Goal: Transaction & Acquisition: Purchase product/service

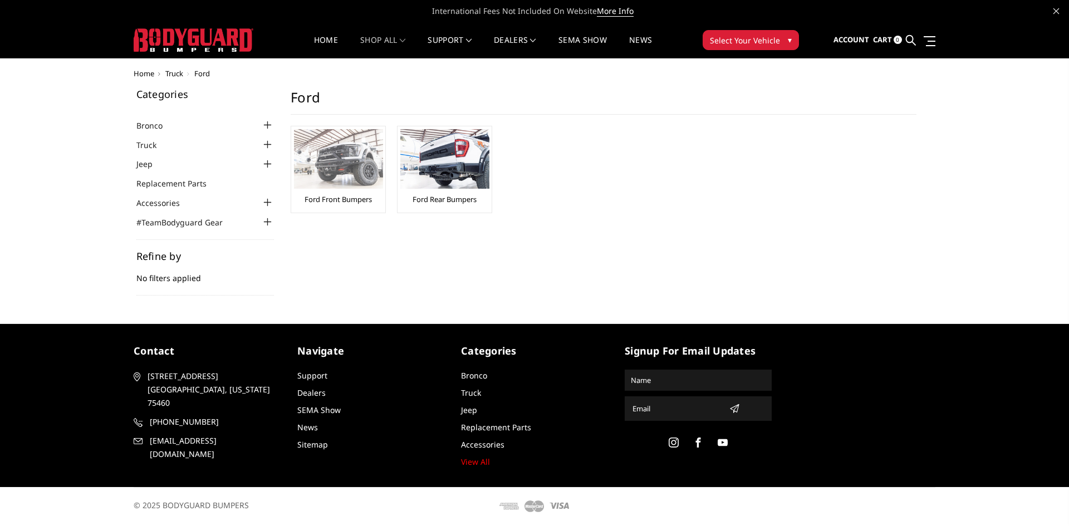
click at [336, 200] on link "Ford Front Bumpers" at bounding box center [338, 199] width 67 height 10
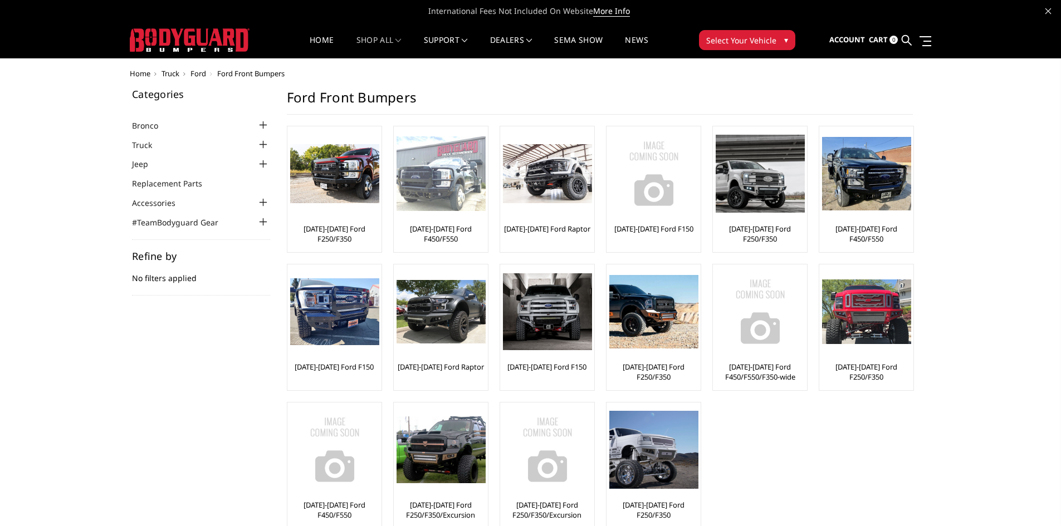
click at [438, 184] on img at bounding box center [440, 173] width 89 height 75
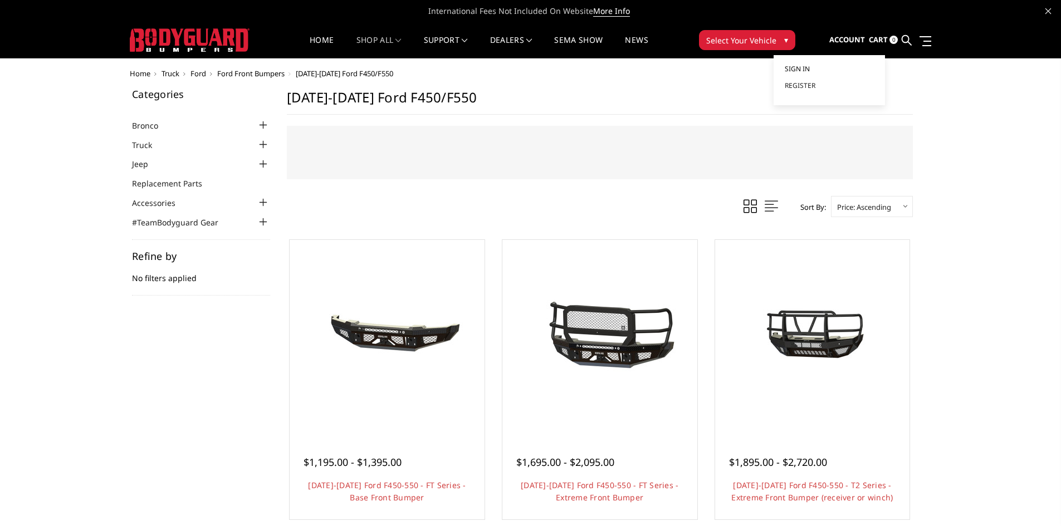
click at [801, 70] on span "Sign in" at bounding box center [797, 68] width 25 height 9
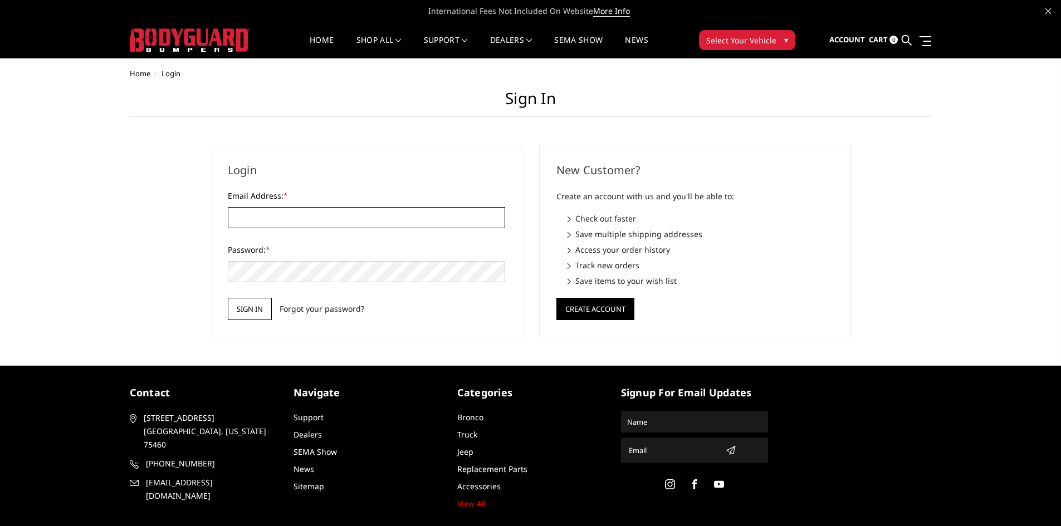
type input "ryan.escoauto@gmail.com"
click at [247, 318] on input "Sign in" at bounding box center [250, 309] width 44 height 22
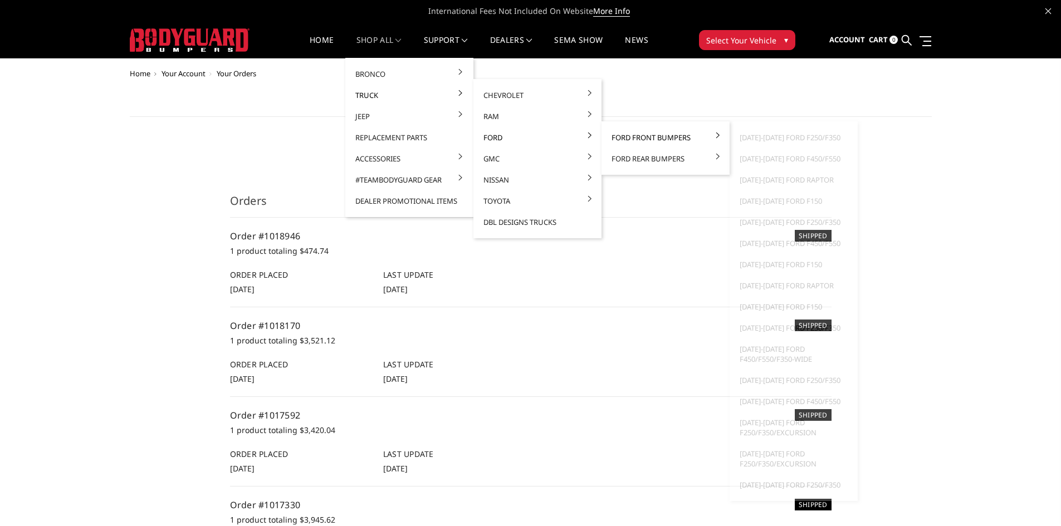
click at [623, 136] on link "Ford Front Bumpers" at bounding box center [665, 137] width 119 height 21
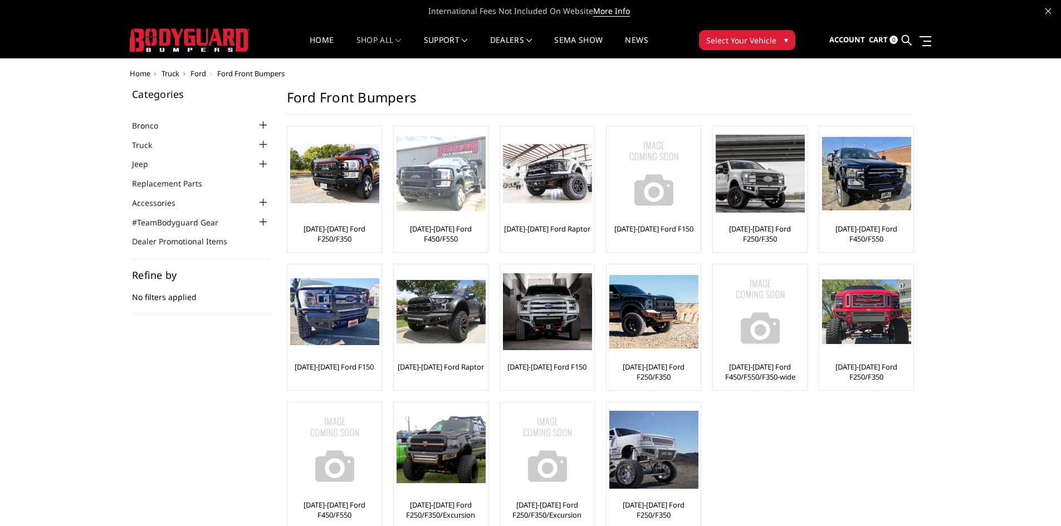
click at [437, 169] on img at bounding box center [440, 173] width 89 height 75
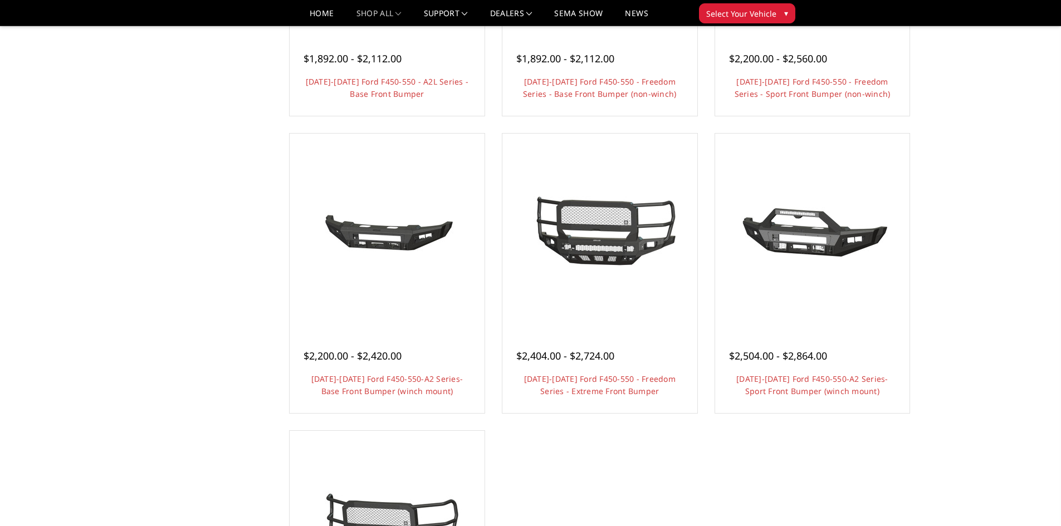
scroll to position [668, 0]
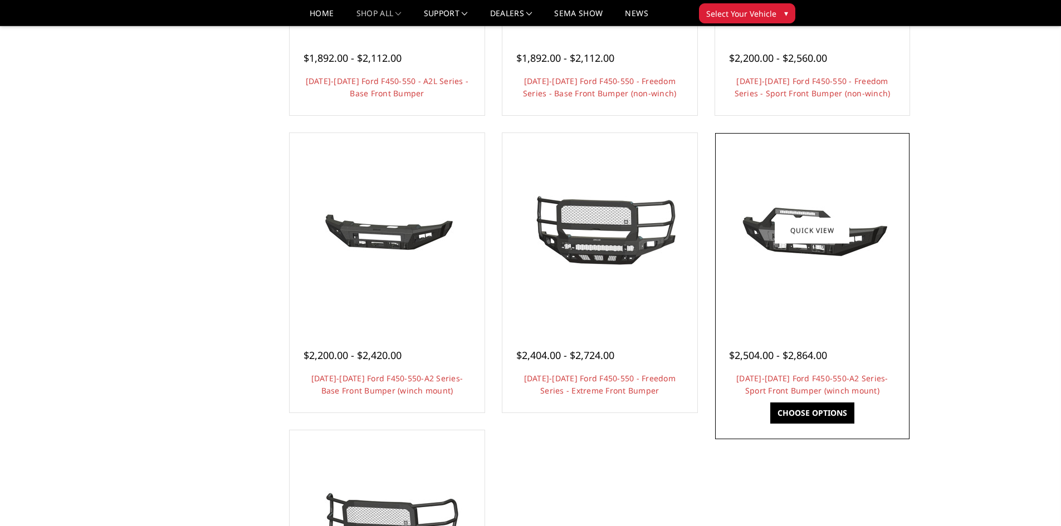
click at [811, 411] on link "Choose Options" at bounding box center [812, 413] width 84 height 21
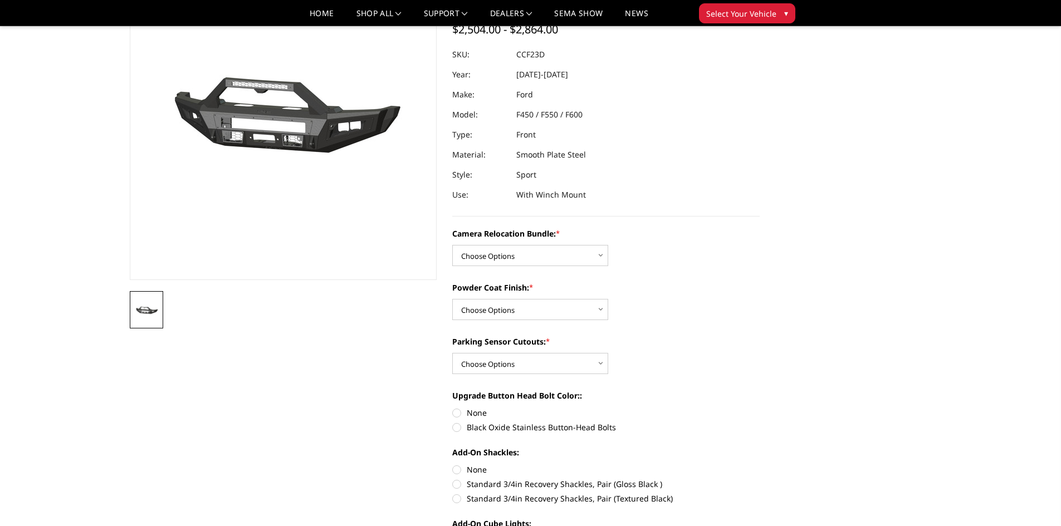
scroll to position [111, 0]
click at [579, 261] on select "Choose Options WITHOUT Camera Relocation Bundle WITH Camera Relocation Bundle" at bounding box center [530, 254] width 156 height 21
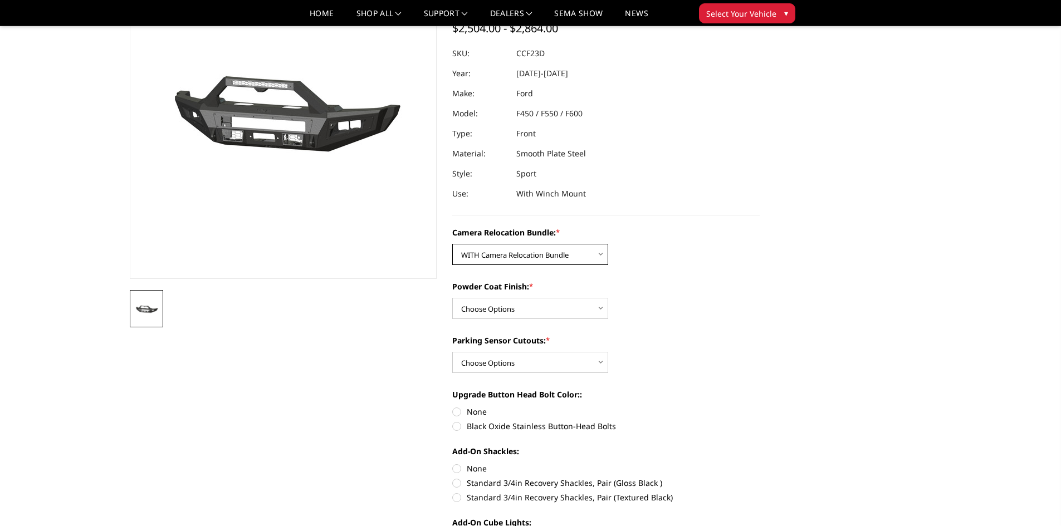
click at [452, 244] on select "Choose Options WITHOUT Camera Relocation Bundle WITH Camera Relocation Bundle" at bounding box center [530, 254] width 156 height 21
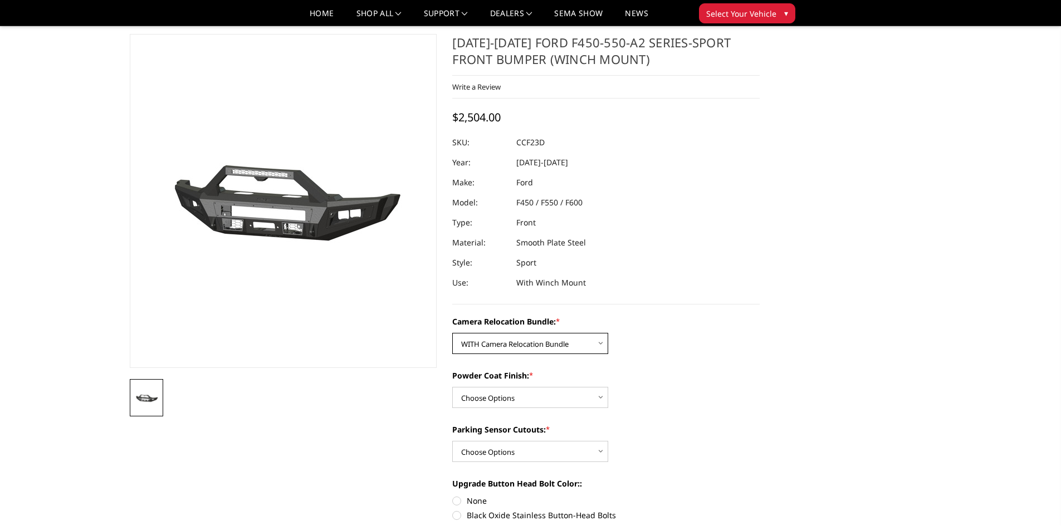
scroll to position [0, 0]
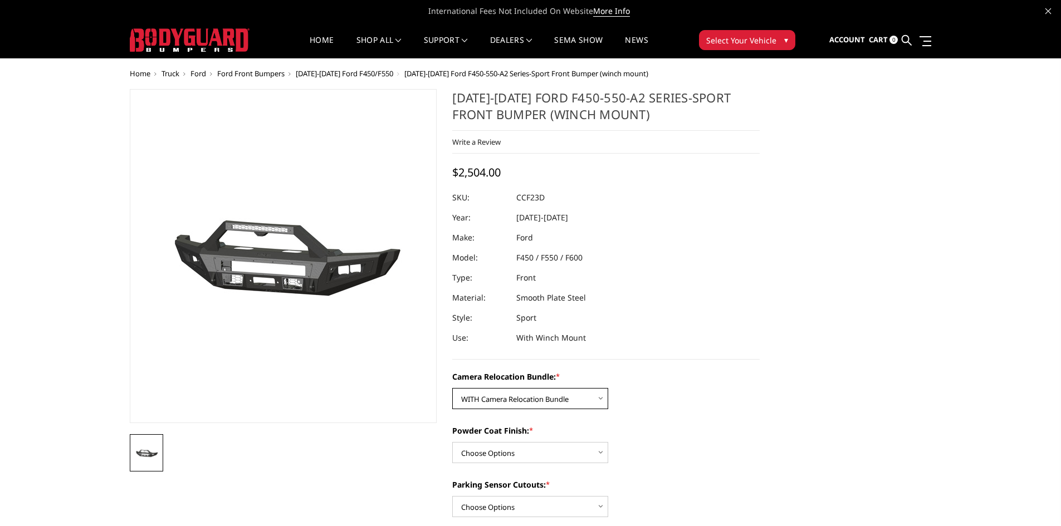
click at [596, 395] on select "Choose Options WITHOUT Camera Relocation Bundle WITH Camera Relocation Bundle" at bounding box center [530, 398] width 156 height 21
click at [452, 388] on select "Choose Options WITHOUT Camera Relocation Bundle WITH Camera Relocation Bundle" at bounding box center [530, 398] width 156 height 21
click at [571, 399] on select "Choose Options WITHOUT Camera Relocation Bundle WITH Camera Relocation Bundle" at bounding box center [530, 398] width 156 height 21
select select "2620"
click at [452, 388] on select "Choose Options WITHOUT Camera Relocation Bundle WITH Camera Relocation Bundle" at bounding box center [530, 398] width 156 height 21
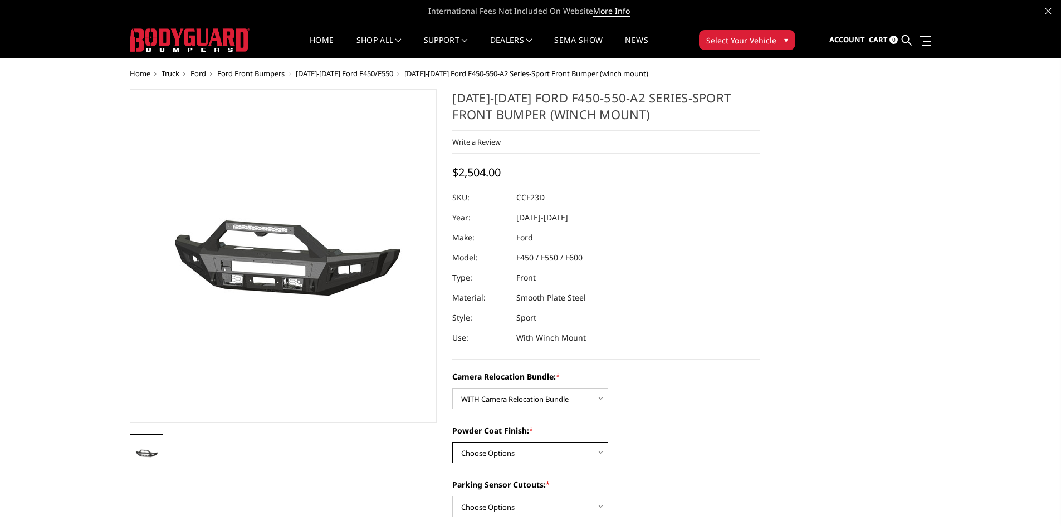
click at [536, 453] on select "Choose Options Textured Black Powder Coat Bare Metal" at bounding box center [530, 452] width 156 height 21
select select "2619"
click at [452, 442] on select "Choose Options Textured Black Powder Coat Bare Metal" at bounding box center [530, 452] width 156 height 21
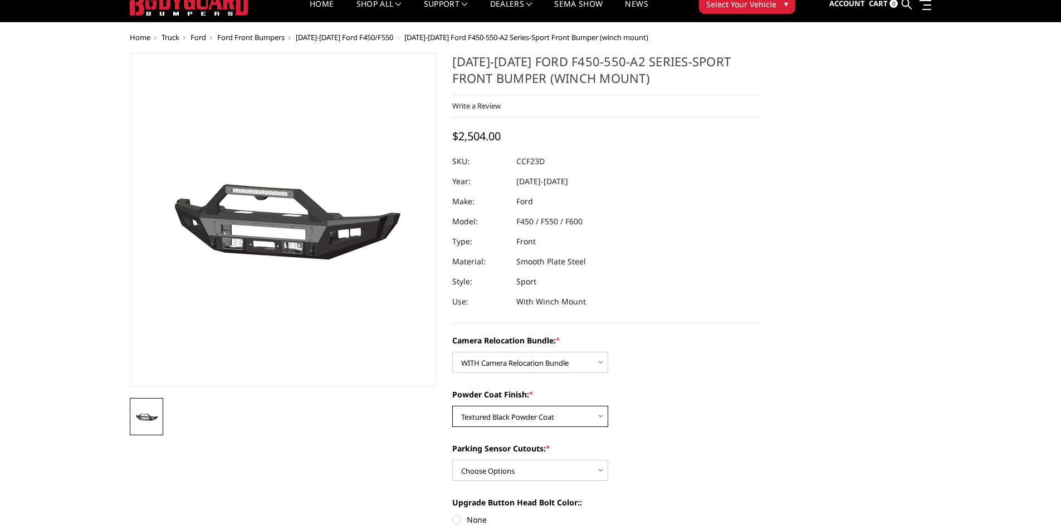
scroll to position [56, 0]
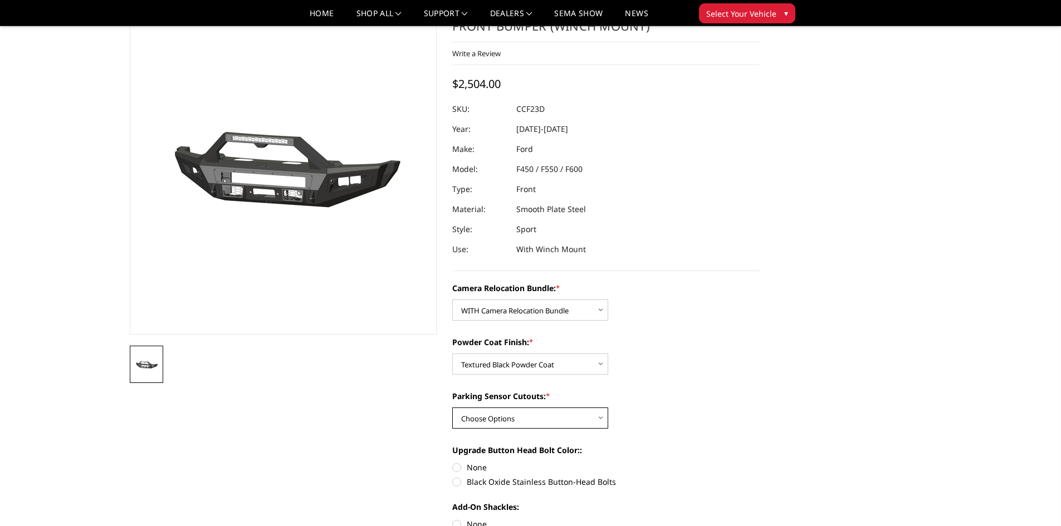
click at [555, 419] on select "Choose Options Yes - With Parking Sensor Cutouts No - Without Parking Sensor Cu…" at bounding box center [530, 418] width 156 height 21
select select "2617"
click at [452, 408] on select "Choose Options Yes - With Parking Sensor Cutouts No - Without Parking Sensor Cu…" at bounding box center [530, 418] width 156 height 21
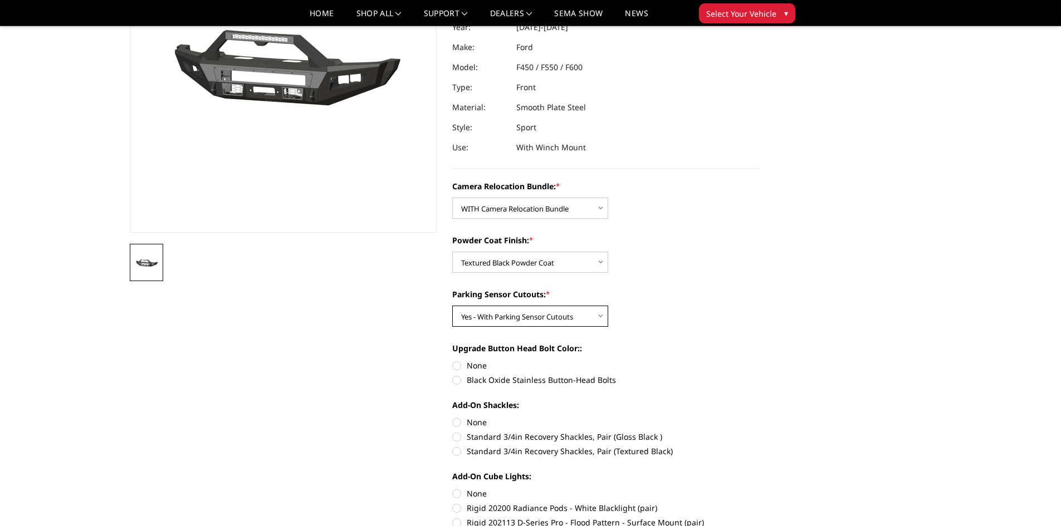
scroll to position [167, 0]
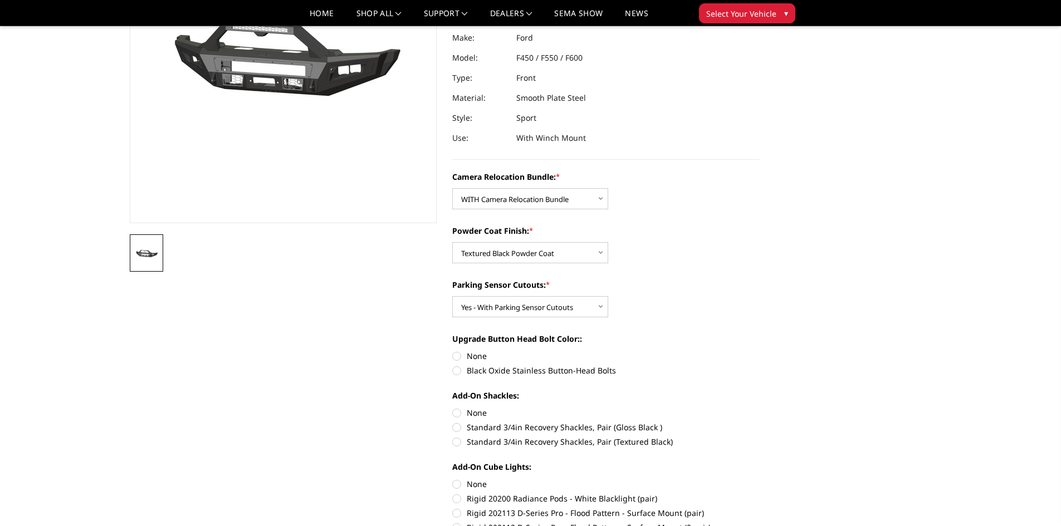
click at [460, 371] on label "Black Oxide Stainless Button-Head Bolts" at bounding box center [605, 371] width 307 height 12
click at [759, 351] on input "Black Oxide Stainless Button-Head Bolts" at bounding box center [759, 350] width 1 height 1
radio input "true"
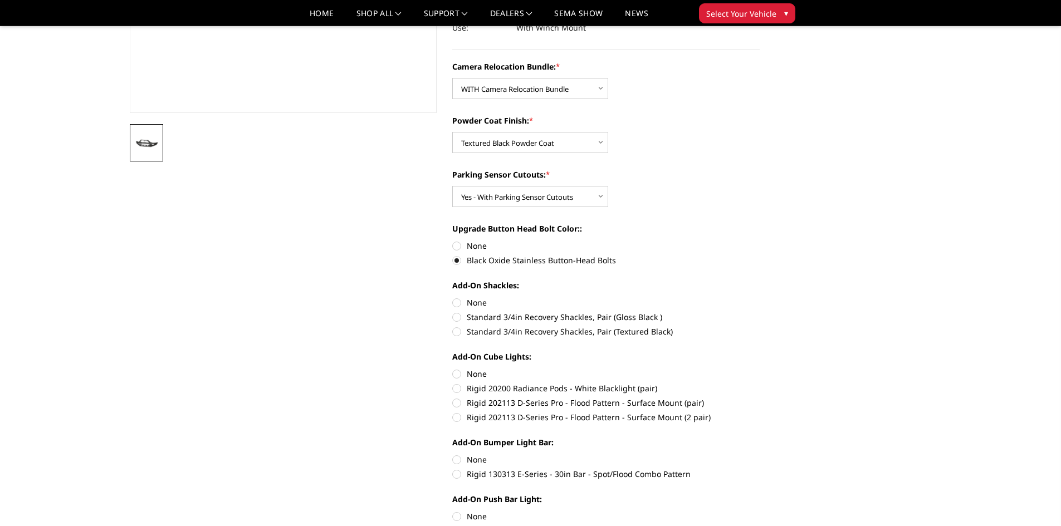
scroll to position [278, 0]
click at [456, 416] on label "Rigid 202113 D-Series Pro - Flood Pattern - Surface Mount (2 pair)" at bounding box center [605, 416] width 307 height 12
click at [759, 396] on input "Rigid 202113 D-Series Pro - Flood Pattern - Surface Mount (2 pair)" at bounding box center [759, 396] width 1 height 1
radio input "true"
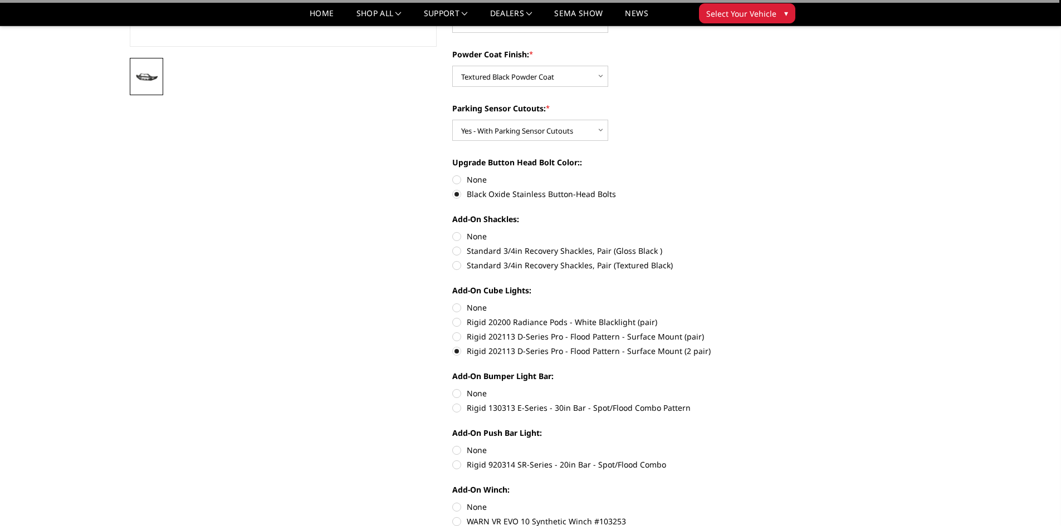
scroll to position [445, 0]
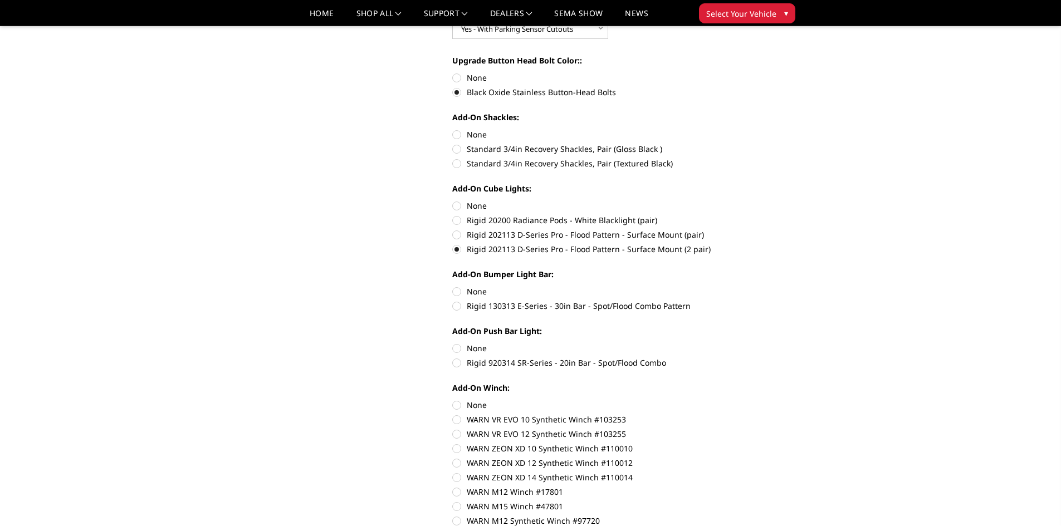
click at [458, 360] on label "Rigid 920314 SR-Series - 20in Bar - Spot/Flood Combo" at bounding box center [605, 363] width 307 height 12
click at [759, 343] on input "Rigid 920314 SR-Series - 20in Bar - Spot/Flood Combo" at bounding box center [759, 342] width 1 height 1
radio input "true"
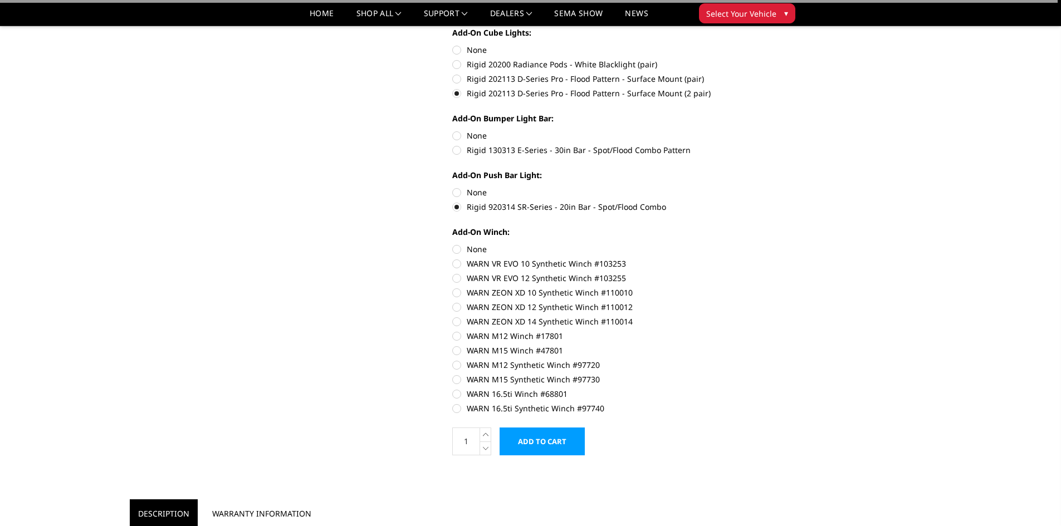
scroll to position [612, 0]
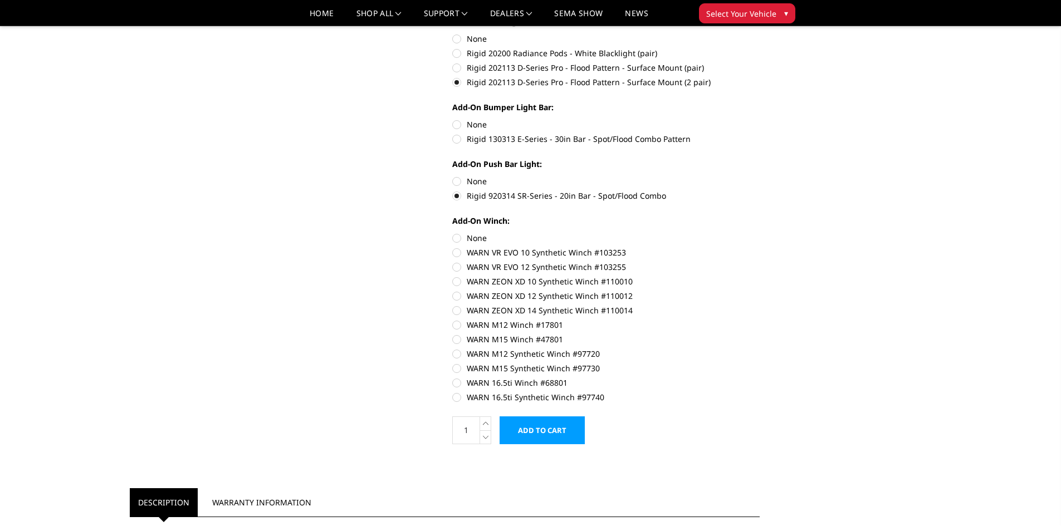
click at [458, 397] on label "WARN 16.5ti Synthetic Winch #97740" at bounding box center [605, 397] width 307 height 12
click at [759, 378] on input "WARN 16.5ti Synthetic Winch #97740" at bounding box center [759, 377] width 1 height 1
radio input "true"
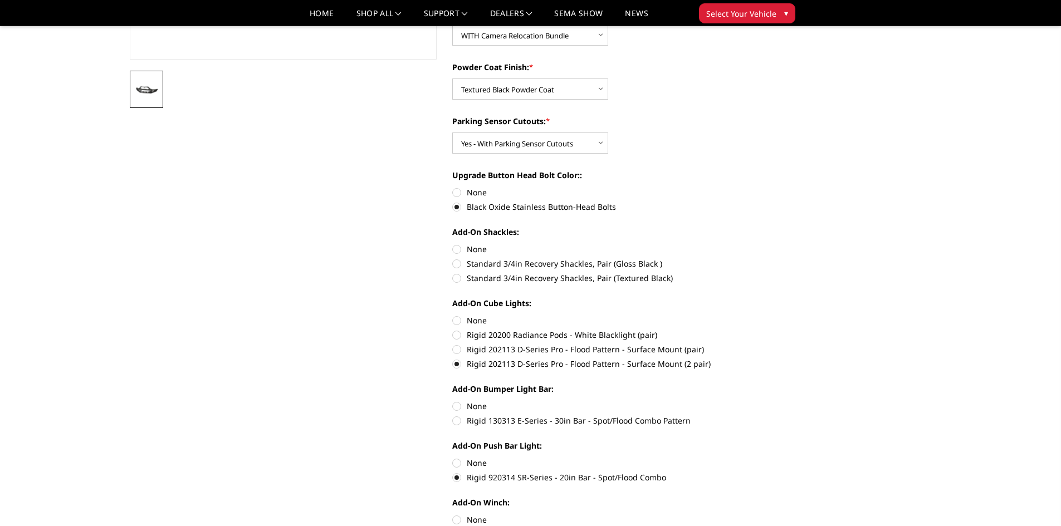
scroll to position [557, 0]
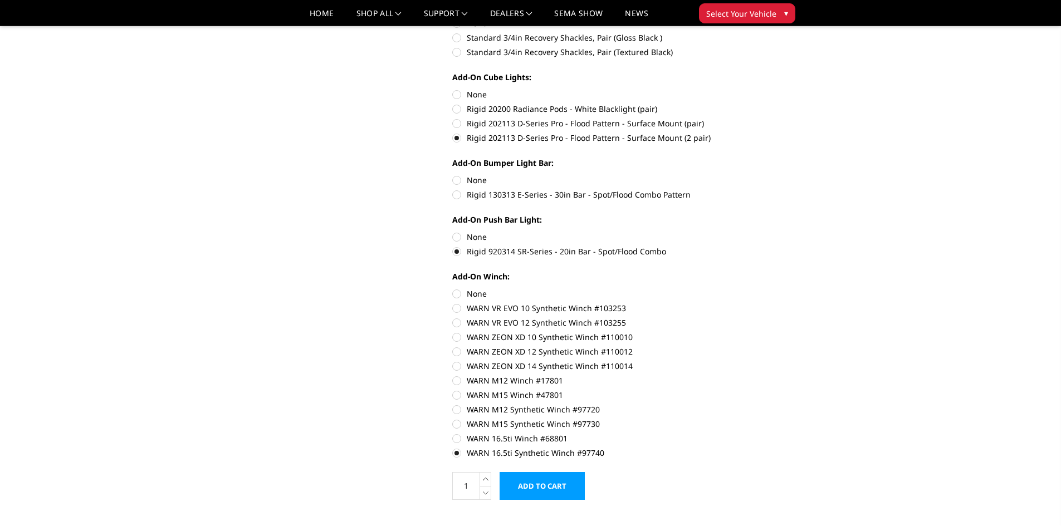
click at [456, 295] on label "None" at bounding box center [605, 294] width 307 height 12
click at [453, 288] on input "None" at bounding box center [452, 288] width 1 height 1
radio input "true"
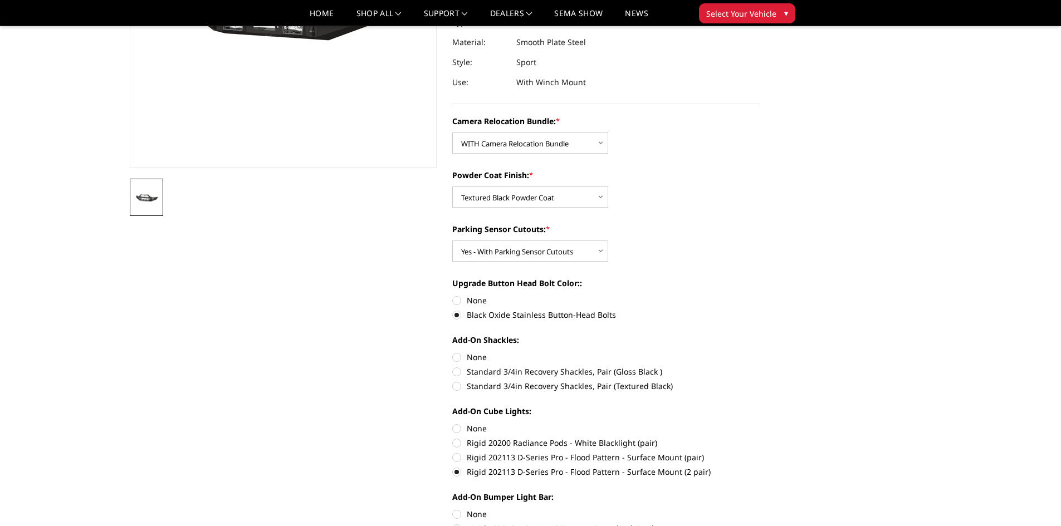
scroll to position [0, 0]
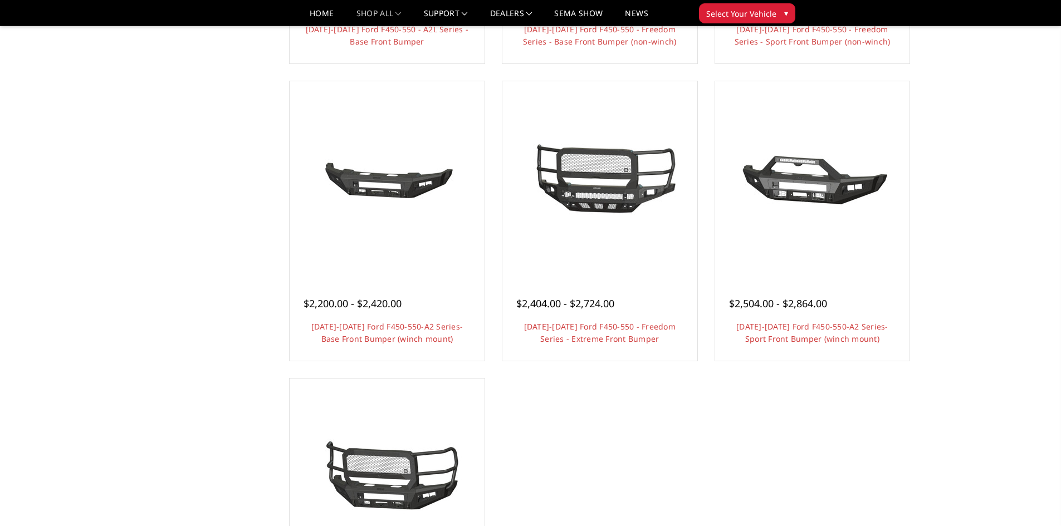
scroll to position [668, 0]
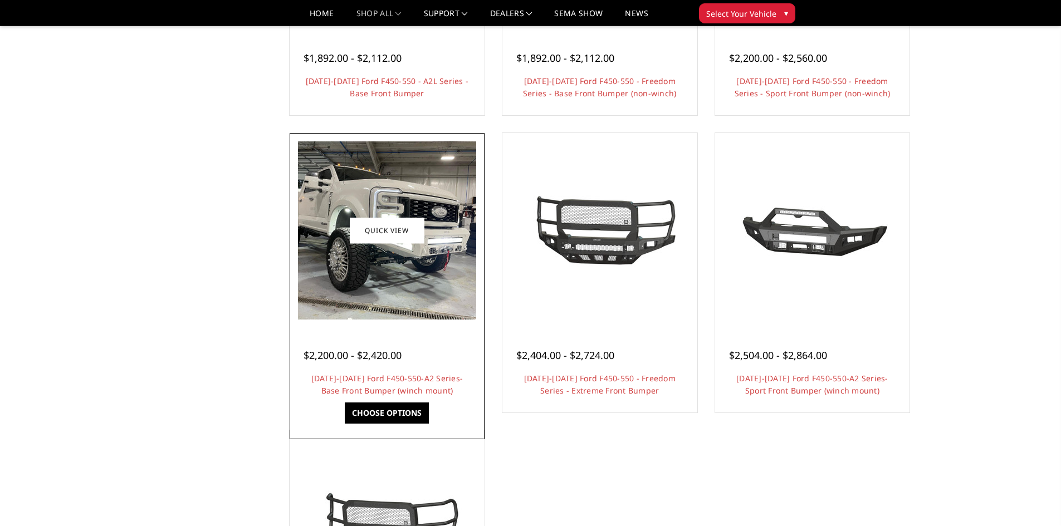
click at [393, 419] on link "Choose Options" at bounding box center [387, 413] width 84 height 21
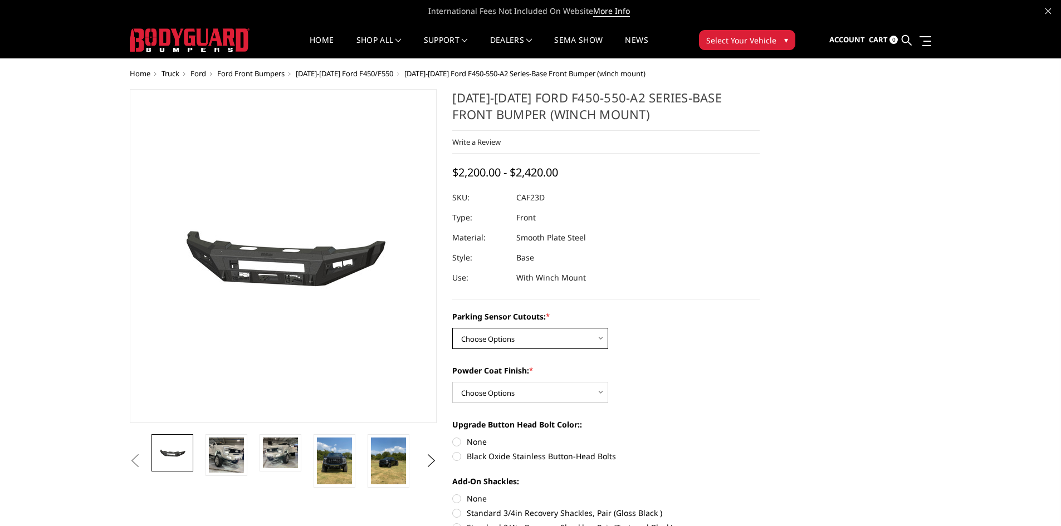
click at [570, 335] on select "Choose Options No-Without Parking Sensor Cutouts Yes-With Parking Sensor Cutouts" at bounding box center [530, 338] width 156 height 21
select select "2403"
click at [452, 328] on select "Choose Options No-Without Parking Sensor Cutouts Yes-With Parking Sensor Cutouts" at bounding box center [530, 338] width 156 height 21
click at [530, 390] on select "Choose Options Bare Metal Textured Black Powder Coat" at bounding box center [530, 392] width 156 height 21
select select "2405"
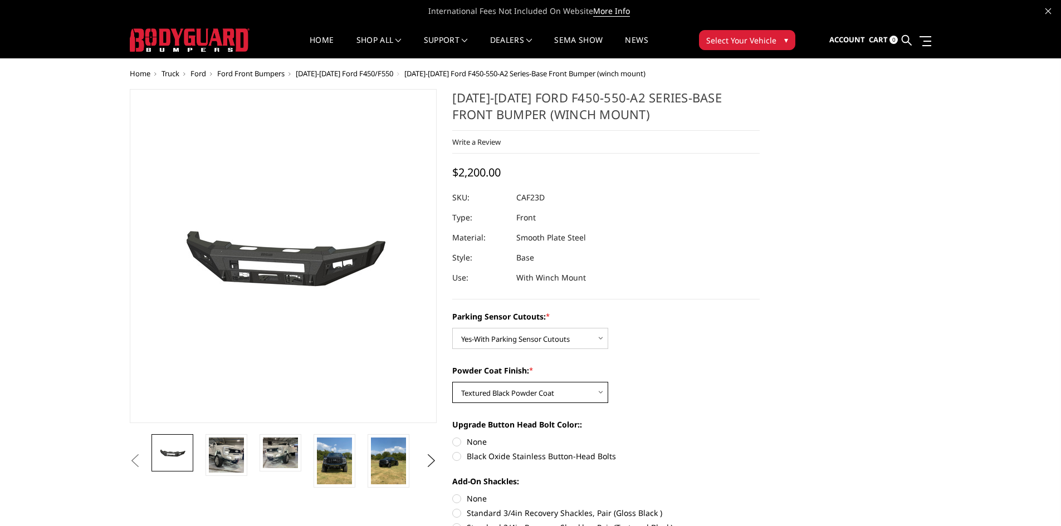
click at [452, 382] on select "Choose Options Bare Metal Textured Black Powder Coat" at bounding box center [530, 392] width 156 height 21
